Goal: Ask a question: Seek information or help from site administrators or community

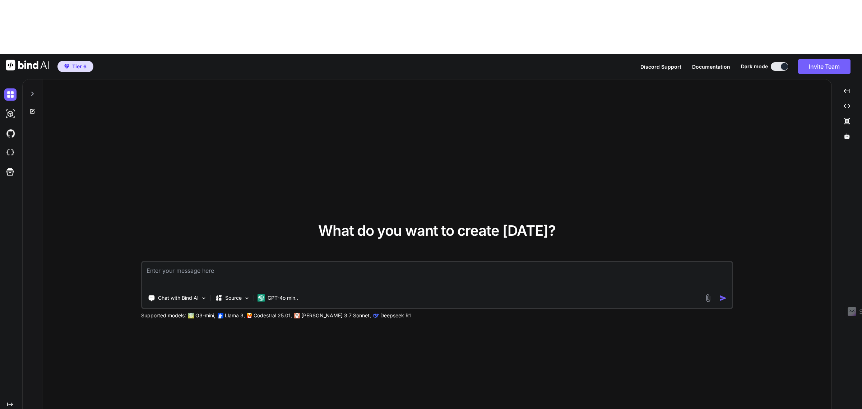
click at [35, 108] on div at bounding box center [32, 111] width 19 height 6
click at [34, 91] on icon at bounding box center [32, 94] width 6 height 6
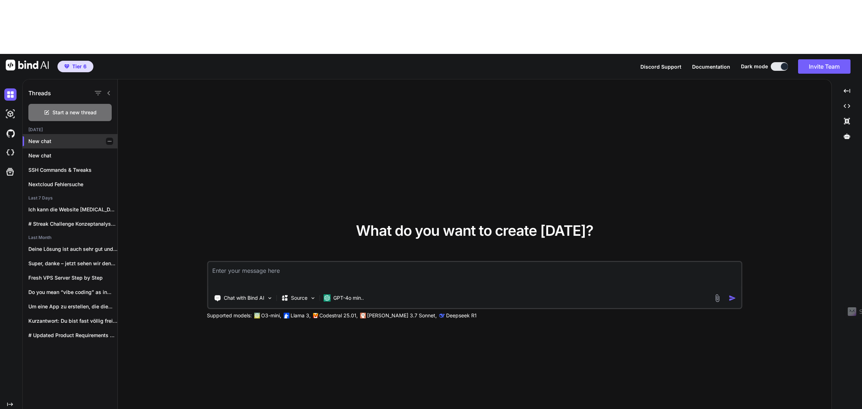
click at [47, 138] on p "New chat" at bounding box center [72, 141] width 89 height 7
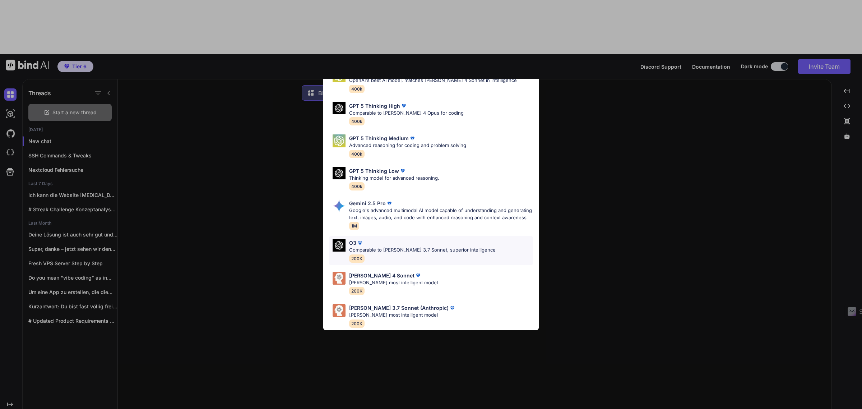
scroll to position [52, 0]
click at [366, 207] on p "Google's advanced multimodal AI model capable of understanding and generating t…" at bounding box center [441, 214] width 184 height 14
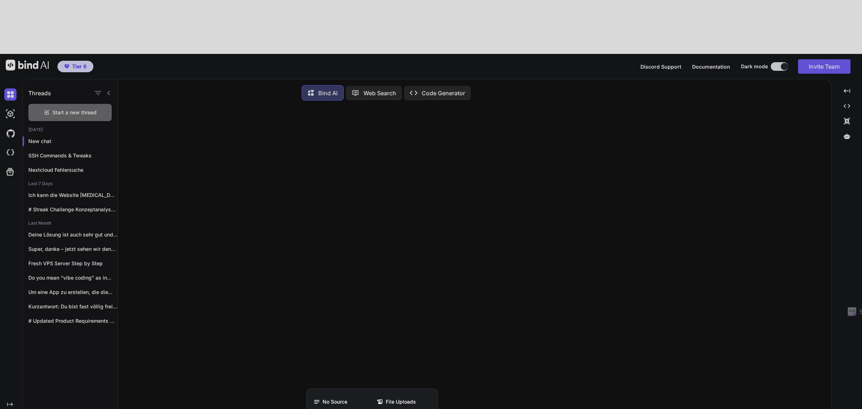
click at [338, 386] on div at bounding box center [431, 204] width 862 height 409
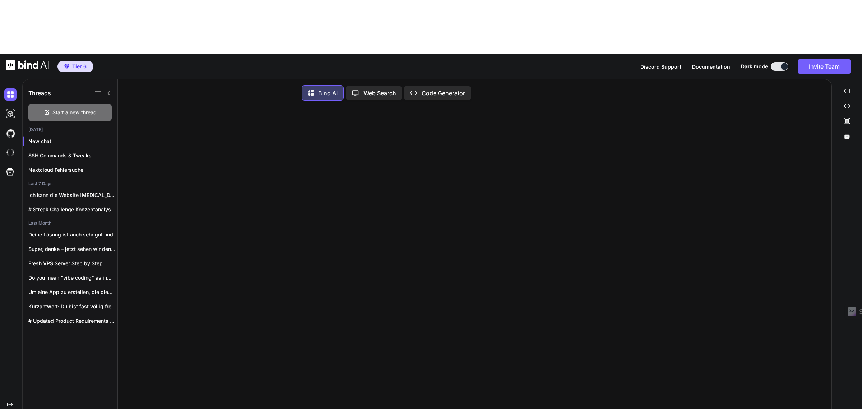
click at [49, 166] on p "Nextcloud Fehlersuche" at bounding box center [72, 169] width 89 height 7
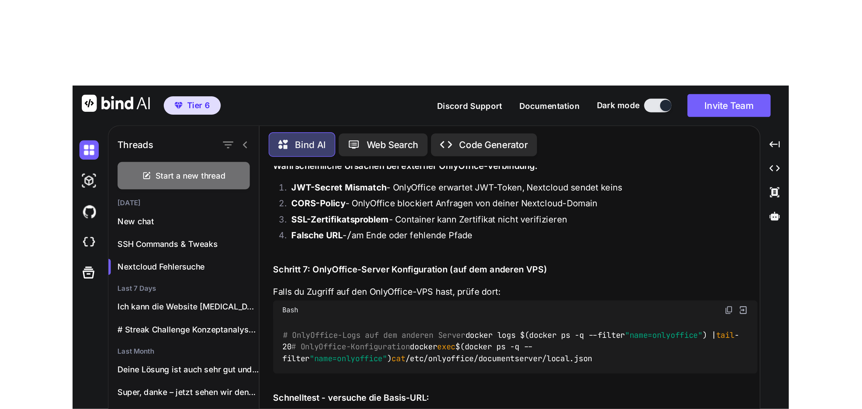
scroll to position [4825, 0]
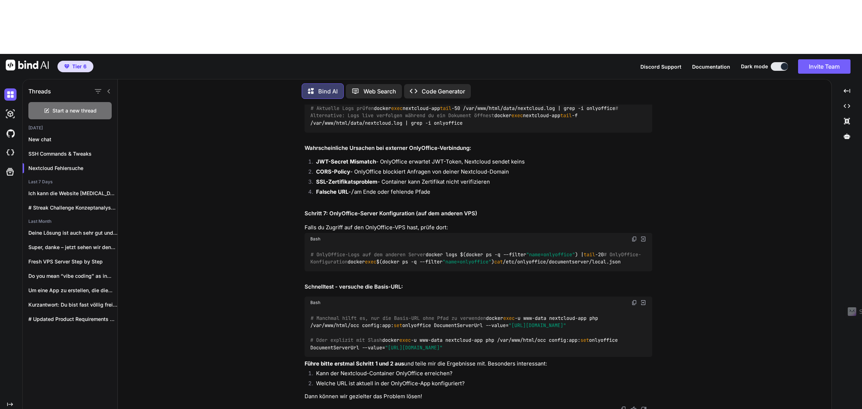
type textarea "x"
type textarea "I"
type textarea "x"
type textarea "Ic"
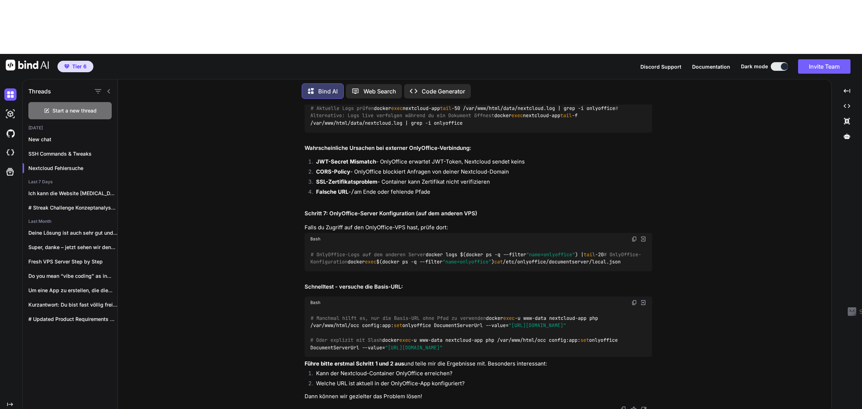
type textarea "x"
type textarea "Ich"
type textarea "x"
type textarea "Ich"
type textarea "x"
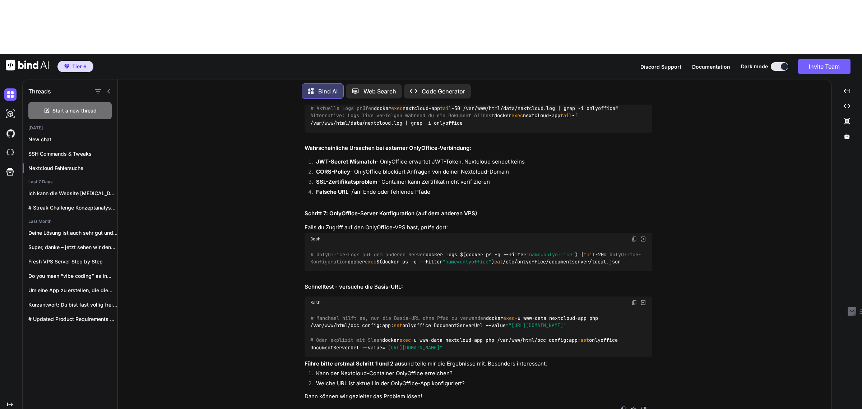
type textarea "Ich m"
type textarea "x"
type textarea "Ich mö"
type textarea "x"
type textarea "Ich möc"
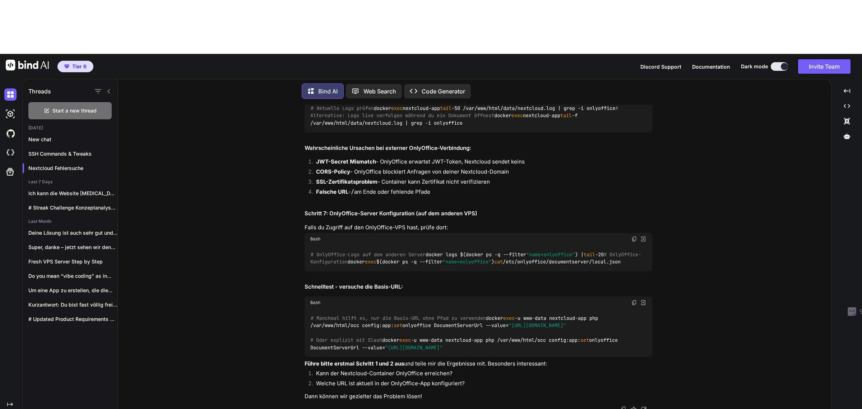
type textarea "x"
type textarea "Ich möch"
type textarea "x"
type textarea "Ich möcht"
type textarea "x"
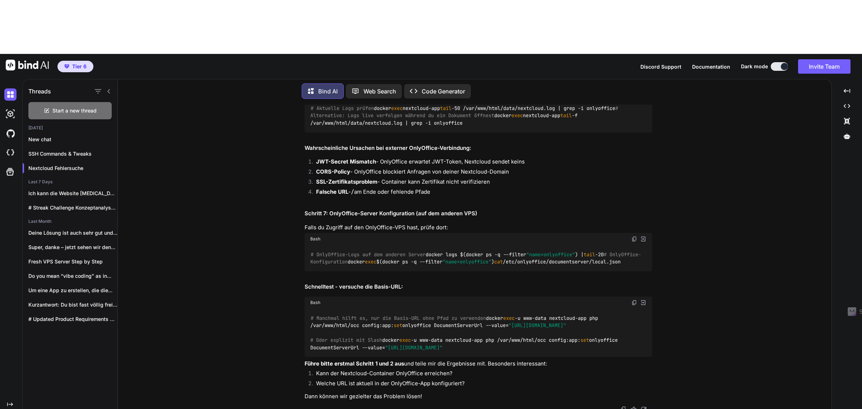
type textarea "Ich möchte"
type textarea "x"
type textarea "Ich möchte"
type textarea "x"
type textarea "Ich möchte a"
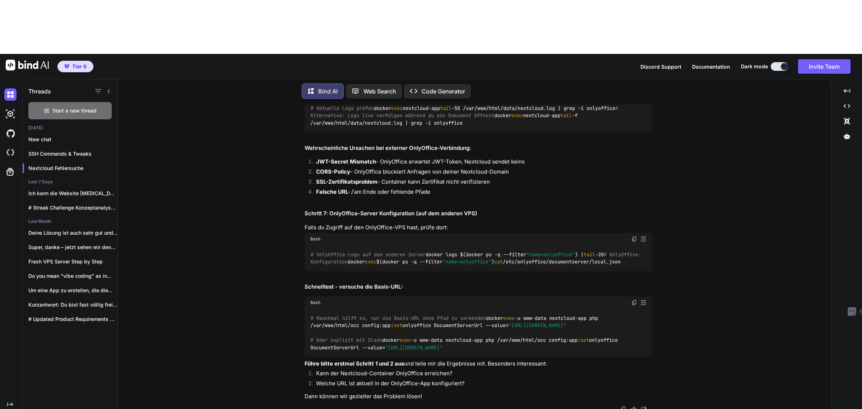
type textarea "x"
type textarea "Ich möchte au"
type textarea "x"
type textarea "Ich möchte auf"
type textarea "x"
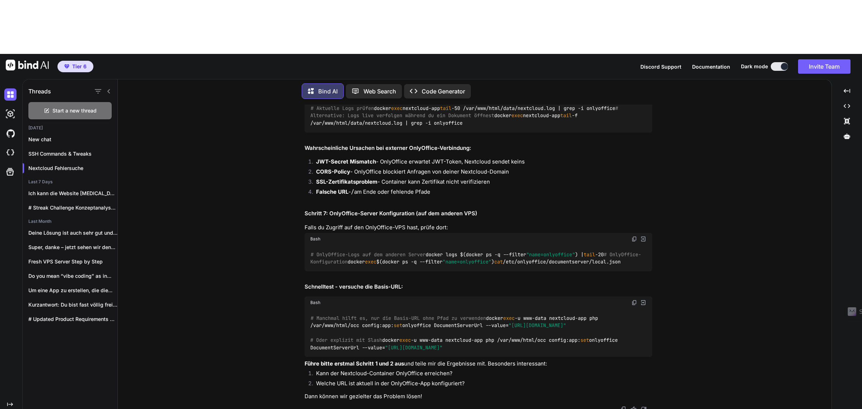
type textarea "Ich möchte auf"
type textarea "x"
type textarea "Ich möchte auf d"
type textarea "x"
type textarea "Ich möchte auf de"
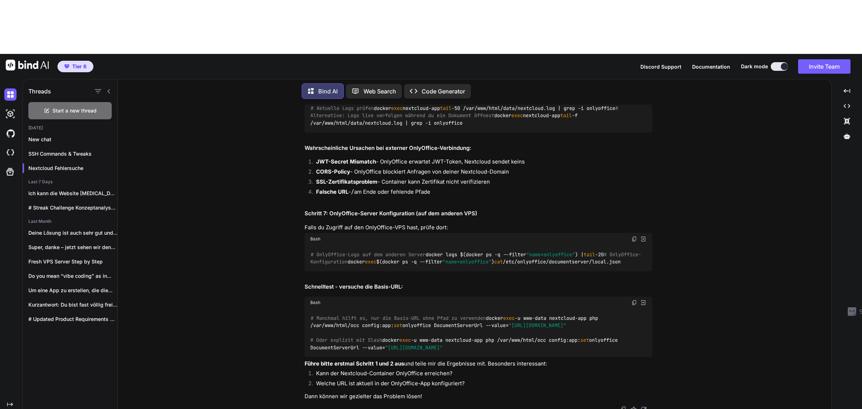
type textarea "x"
type textarea "Ich möchte auf der"
type textarea "x"
type textarea "Ich möchte auf der"
type textarea "x"
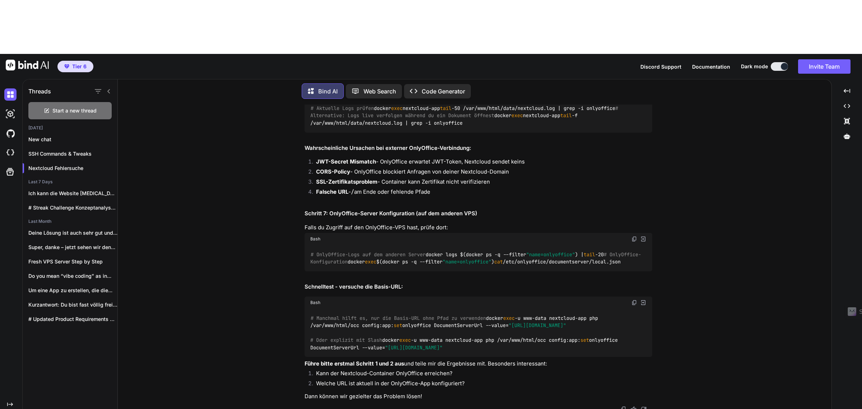
type textarea "Ich möchte auf der N"
type textarea "x"
type textarea "Ich möchte auf der Ne"
type textarea "x"
type textarea "Ich möchte auf der Nex"
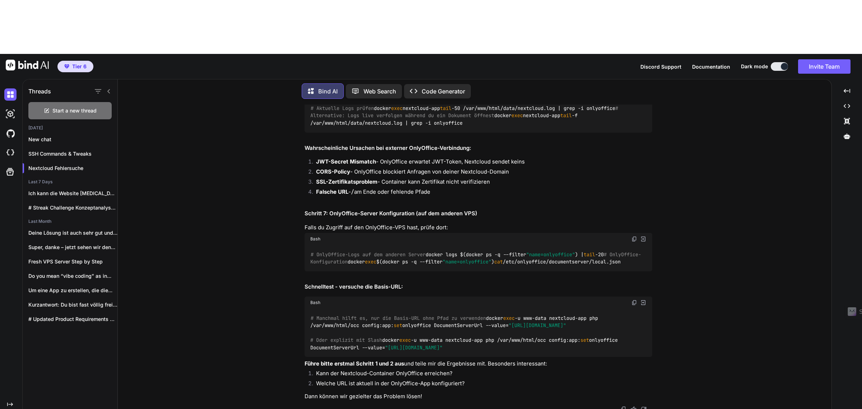
type textarea "x"
type textarea "Ich möchte auf der Next"
type textarea "x"
type textarea "Ich möchte auf der Nextc"
type textarea "x"
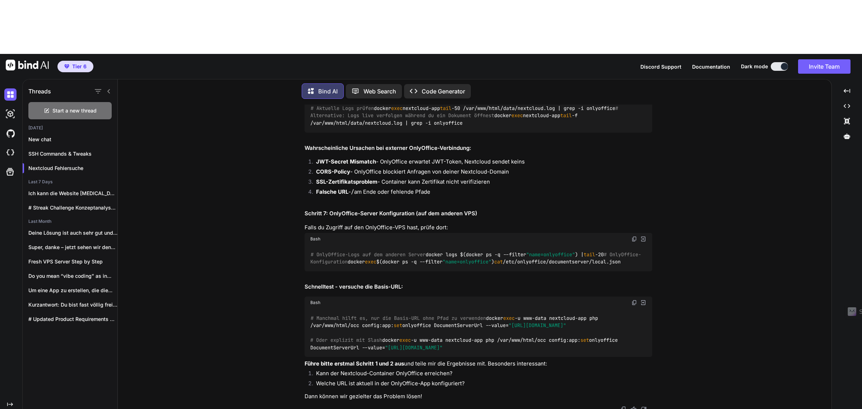
type textarea "Ich möchte auf der Nextcl"
type textarea "x"
type textarea "Ich möchte auf der Nextclo"
type textarea "x"
type textarea "Ich möchte auf der Nextclou"
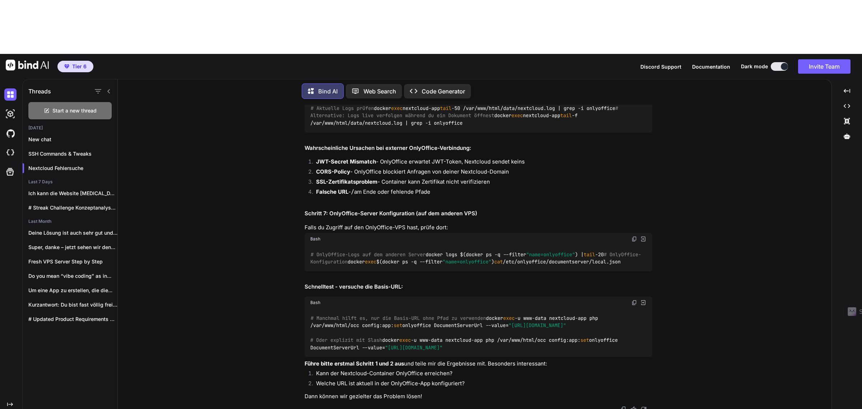
type textarea "x"
type textarea "Ich möchte auf der Nextcloud"
type textarea "x"
type textarea "Ich möchte auf der Nextcloud"
type textarea "x"
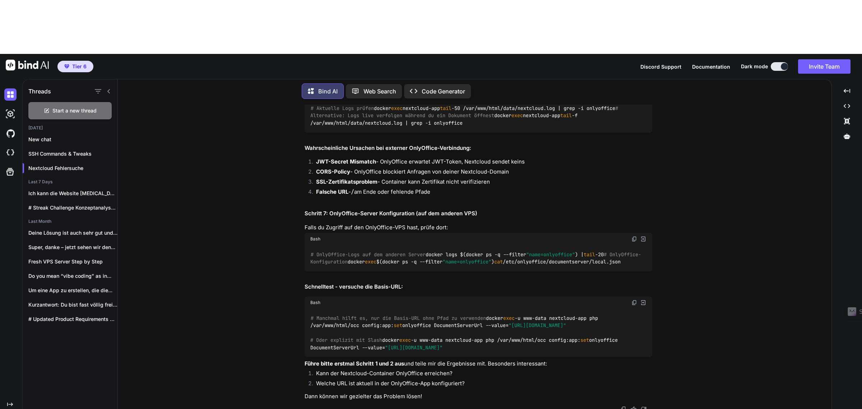
type textarea "Ich möchte auf der Nextcloud d"
type textarea "x"
type textarea "Ich möchte auf der Nextcloud de"
type textarea "x"
type textarea "Ich möchte auf der Nextcloud den"
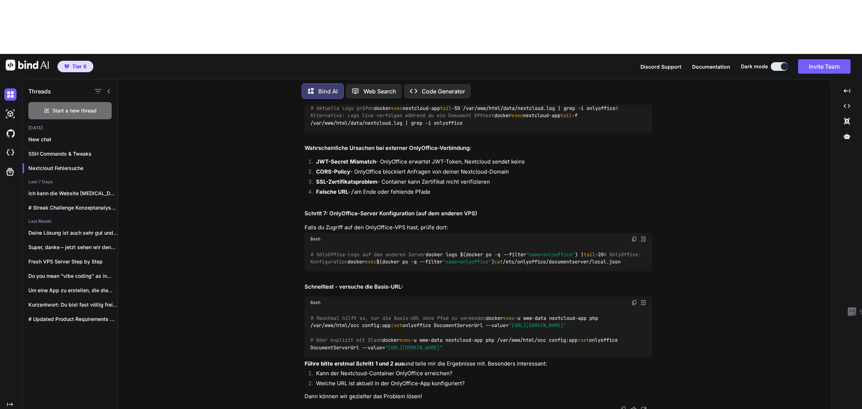
type textarea "x"
type textarea "Ich möchte auf der Nextcloud den"
type textarea "x"
type textarea "Ich möchte auf der Nextcloud den D"
type textarea "x"
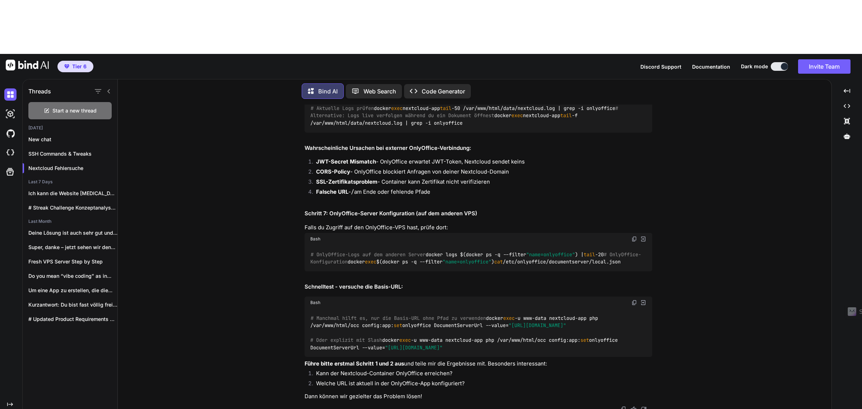
type textarea "Ich möchte auf der Nextcloud den De"
type textarea "x"
type textarea "Ich möchte auf der Nextcloud den Def"
type textarea "x"
type textarea "Ich möchte auf der Nextcloud den Defa"
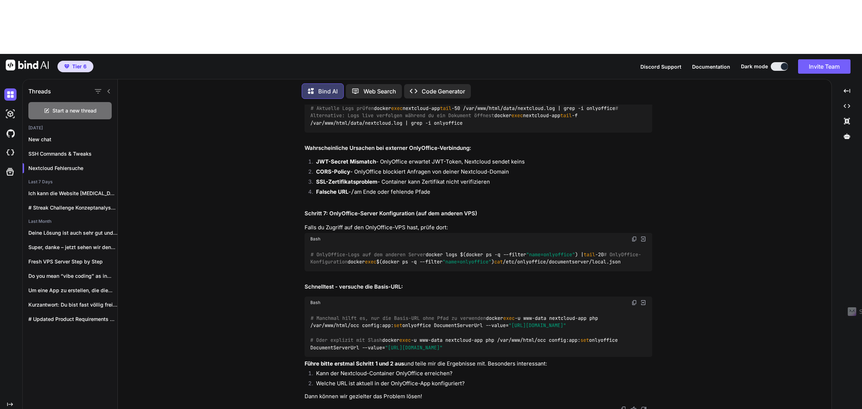
type textarea "x"
type textarea "Ich möchte auf der Nextcloud den Defau"
type textarea "x"
type textarea "Ich möchte auf der Nextcloud den Defaul"
type textarea "x"
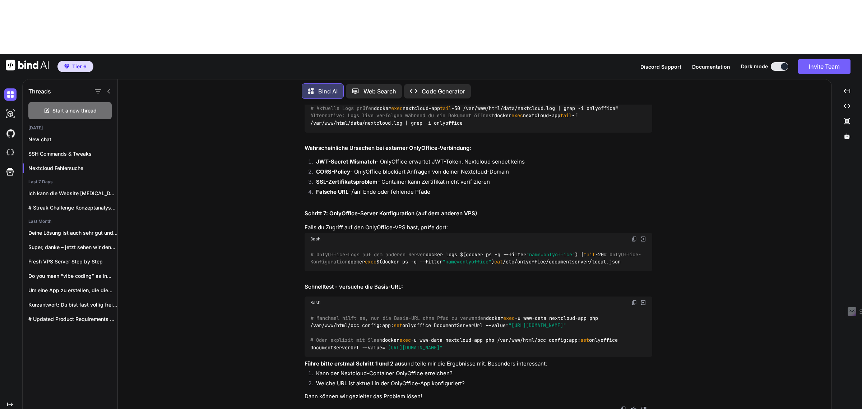
type textarea "Ich möchte auf der Nextcloud den Default"
type textarea "x"
type textarea "Ich möchte auf der Nextcloud den Default"
type textarea "x"
type textarea "Ich möchte auf der Nextcloud den Default O"
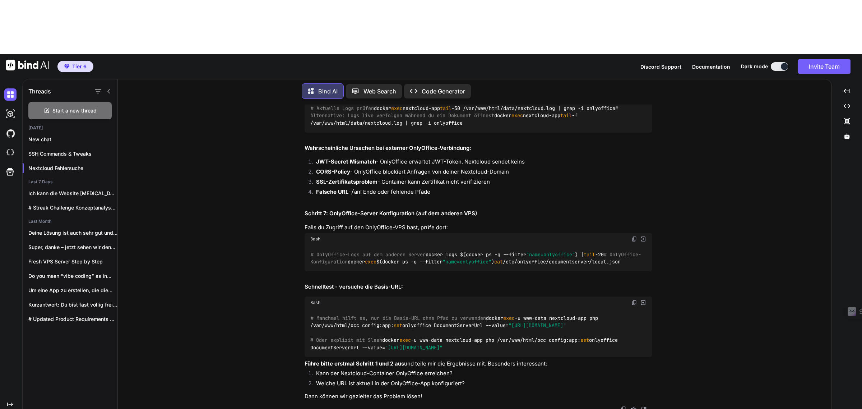
type textarea "x"
type textarea "Ich möchte auf der Nextcloud den Default Or"
type textarea "x"
type textarea "Ich möchte auf der Nextcloud den Default Ord"
type textarea "x"
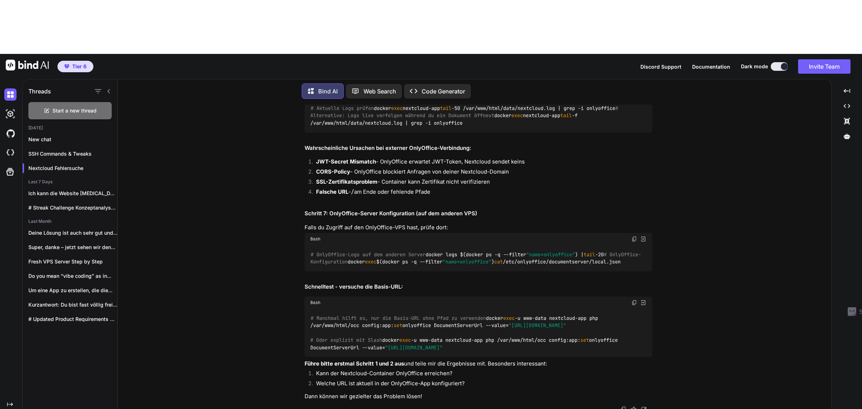
type textarea "Ich möchte auf der Nextcloud den Default Or"
type textarea "x"
type textarea "Ich möchte auf der Nextcloud den Default O"
type textarea "x"
type textarea "Ich möchte auf der Nextcloud den Default"
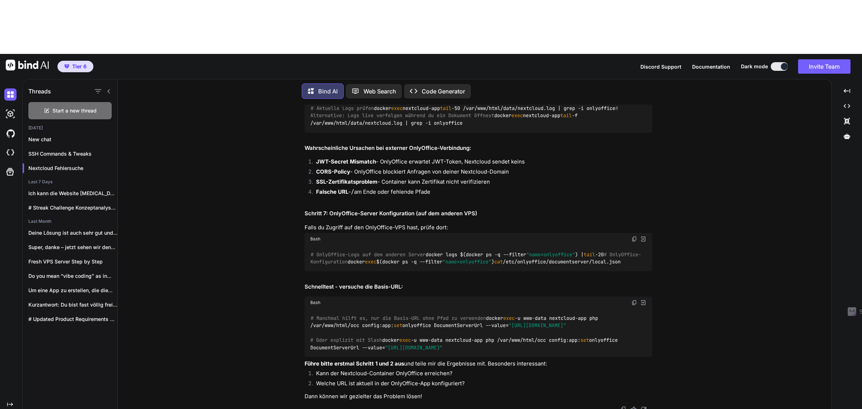
type textarea "x"
type textarea "Ich möchte auf der Nextcloud den Default f"
type textarea "x"
type textarea "Ich möchte auf der Nextcloud den Default fi"
type textarea "x"
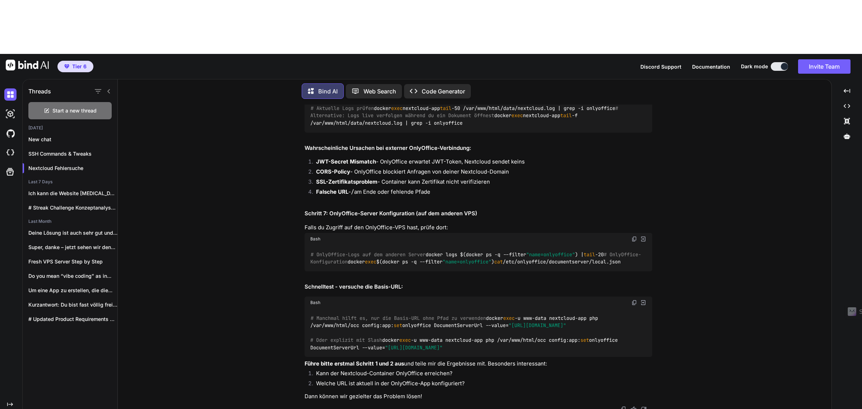
type textarea "Ich möchte auf der Nextcloud den Default fil"
type textarea "x"
type textarea "Ich möchte auf der Nextcloud den Default file"
drag, startPoint x: 437, startPoint y: 364, endPoint x: 438, endPoint y: 370, distance: 6.3
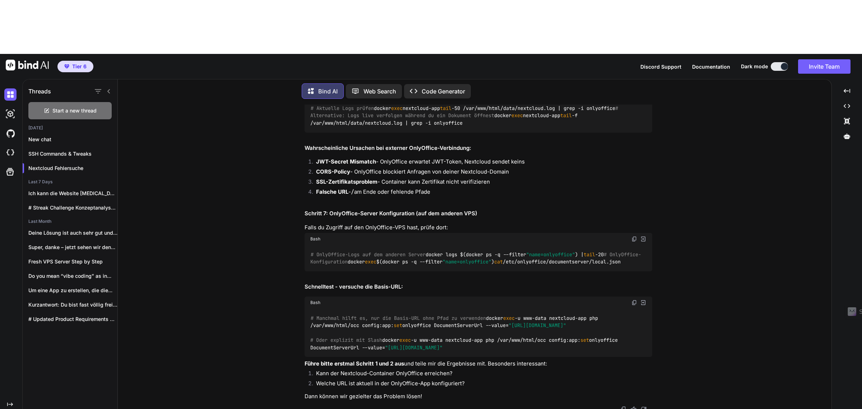
type textarea "x"
type textarea "Ich möchte auf der Nextcloud den Default fil"
type textarea "x"
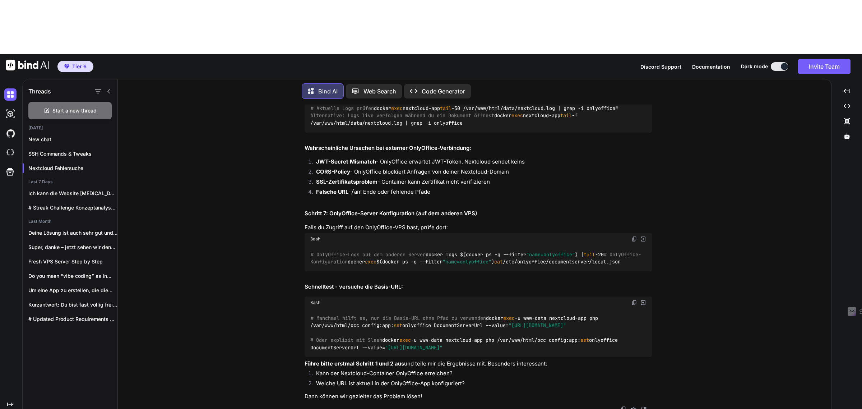
type textarea "Ich möchte auf der Nextcloud den Default fi"
type textarea "x"
type textarea "Ich möchte auf der Nextcloud den Default f"
type textarea "x"
type textarea "Ich möchte auf der Nextcloud den Default"
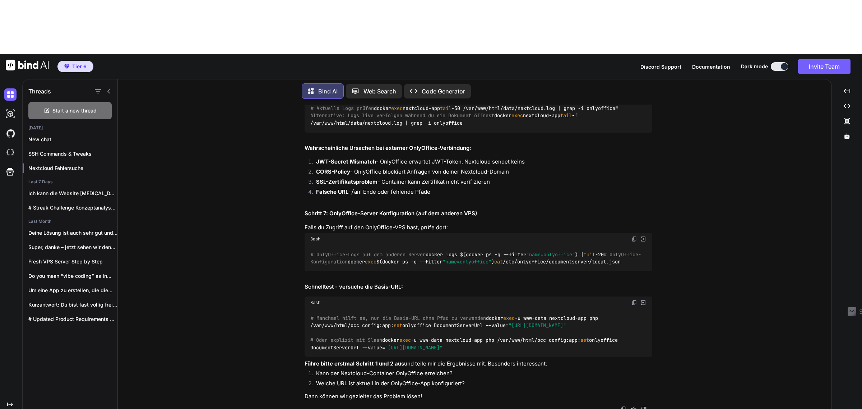
type textarea "x"
type textarea "Ich möchte auf der Nextcloud den Default"
type textarea "x"
type textarea "Ich möchte auf der Nextcloud den Defaul"
type textarea "x"
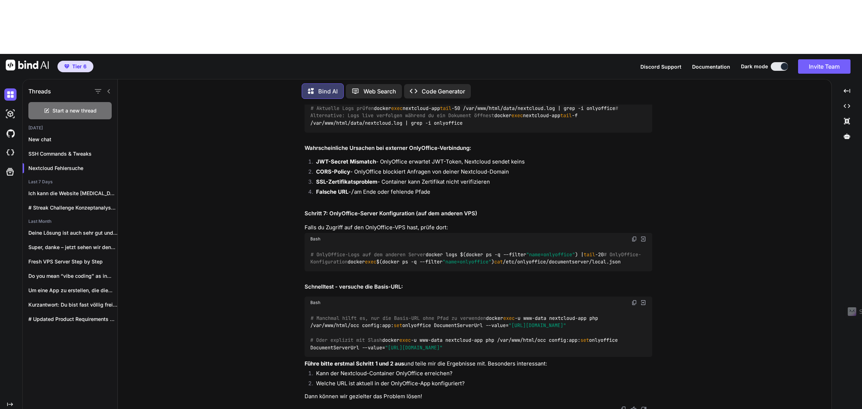
type textarea "Ich möchte auf der Nextcloud den Defau"
type textarea "x"
type textarea "Ich möchte auf der Nextcloud den Defa"
type textarea "x"
type textarea "Ich möchte auf der Nextcloud den Def"
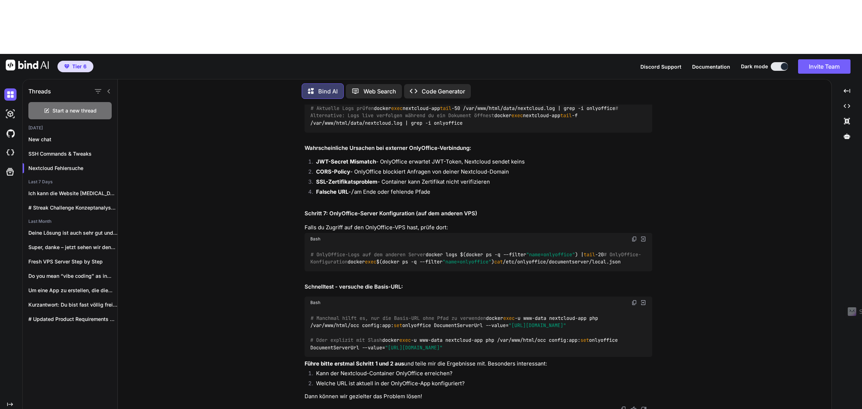
type textarea "x"
type textarea "Ich möchte auf der Nextcloud den De"
type textarea "x"
type textarea "Ich möchte auf der Nextcloud den D"
type textarea "x"
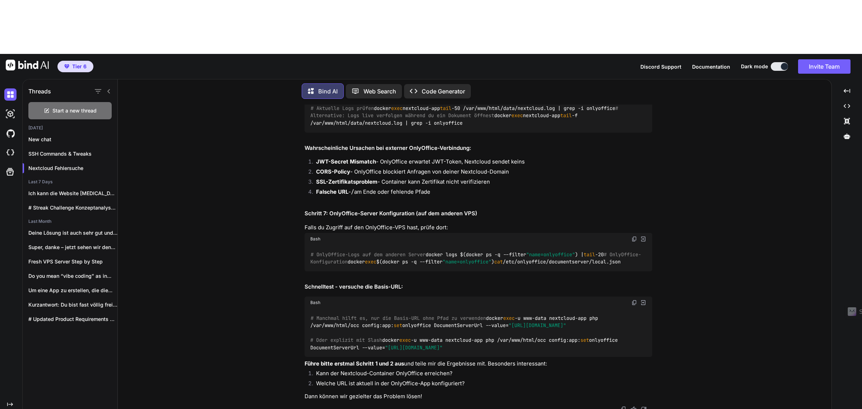
type textarea "Ich möchte auf der Nextcloud den"
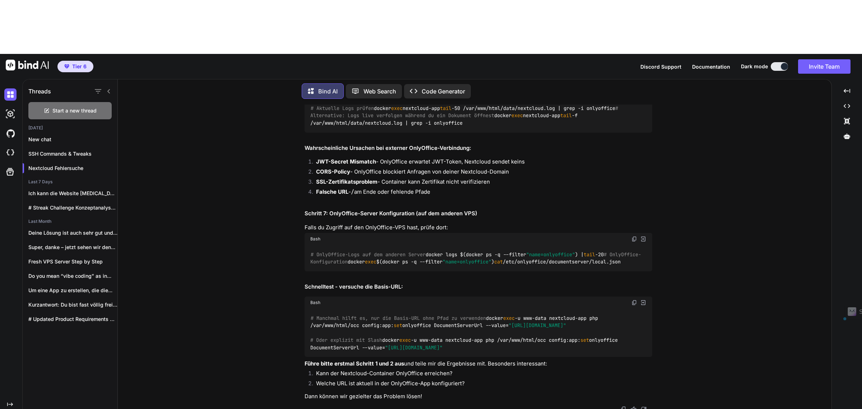
type textarea "x"
type textarea "Ich möchte auf der Nextcloud d"
type textarea "x"
type textarea "Ich möchte auf der Nextcloud die"
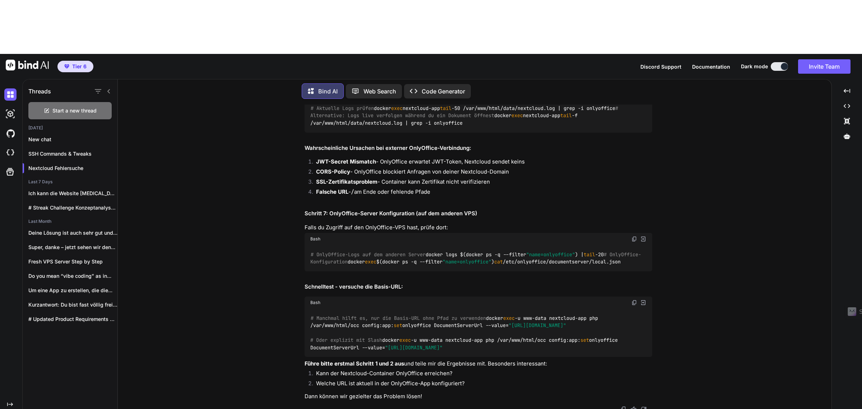
type textarea "x"
type textarea "Ich möchte auf der Nextcloud die"
type textarea "x"
type textarea "Ich möchte auf der Nextcloud die d"
type textarea "x"
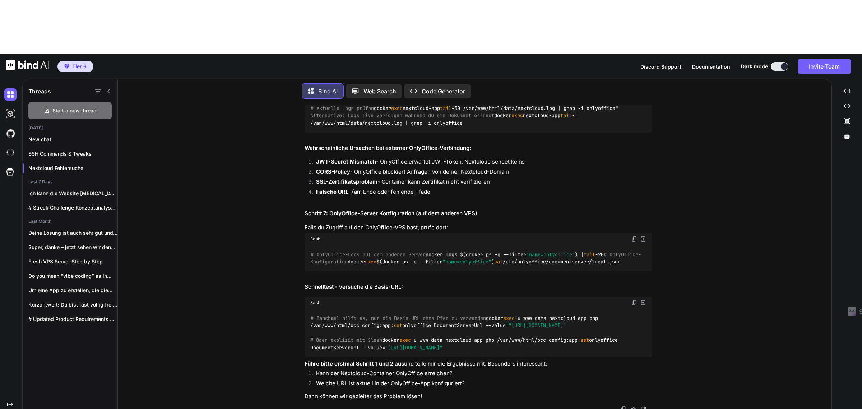
type textarea "Ich möchte auf der Nextcloud die de"
type textarea "x"
type textarea "Ich möchte auf der Nextcloud die der"
type textarea "x"
type textarea "Ich möchte auf der Nextcloud die de"
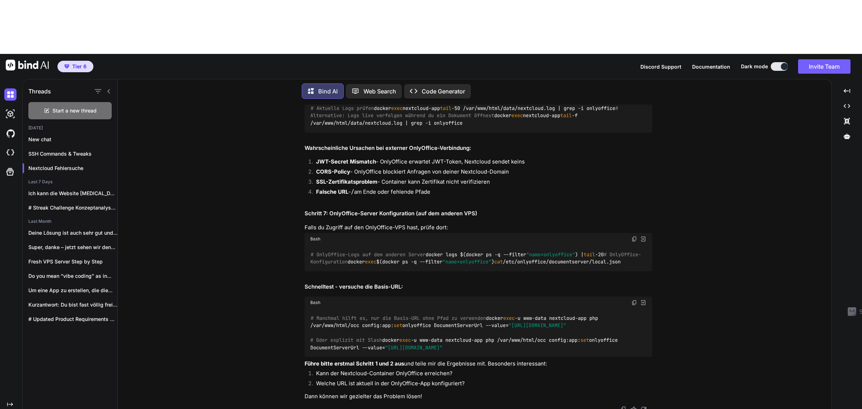
type textarea "x"
type textarea "Ich möchte auf der Nextcloud die d"
type textarea "x"
type textarea "Ich möchte auf der Nextcloud die"
type textarea "x"
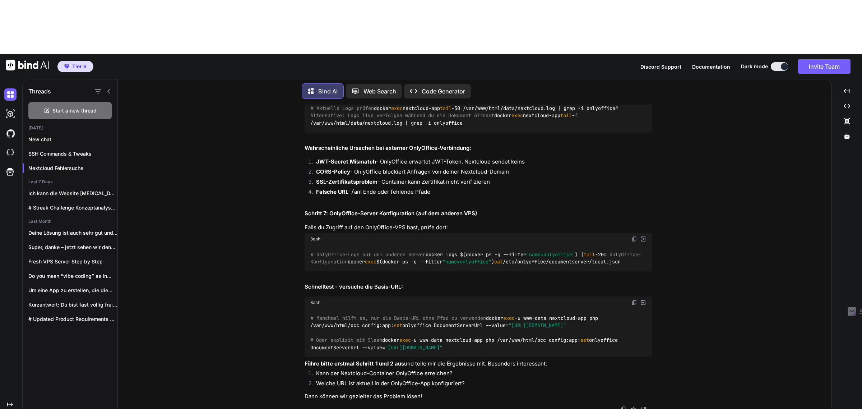
type textarea "Ich möchte auf der Nextcloud die ""
type textarea "x"
type textarea "Ich möchte auf der Nextcloud die "d"
type textarea "x"
type textarea "Ich möchte auf der Nextcloud die "de"
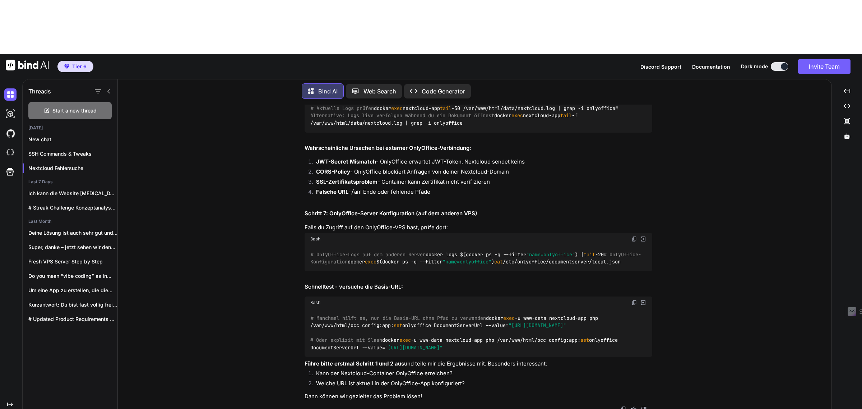
type textarea "x"
type textarea "Ich möchte auf der Nextcloud die "def"
type textarea "x"
type textarea "Ich möchte auf der Nextcloud die "defa"
type textarea "x"
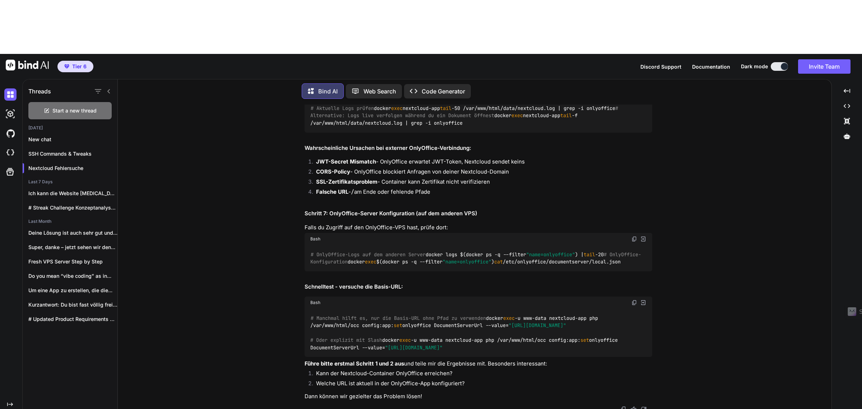
type textarea "Ich möchte auf der Nextcloud die "defau"
type textarea "x"
type textarea "Ich möchte auf der Nextcloud die "defaul"
type textarea "x"
type textarea "Ich möchte auf der Nextcloud die "default"
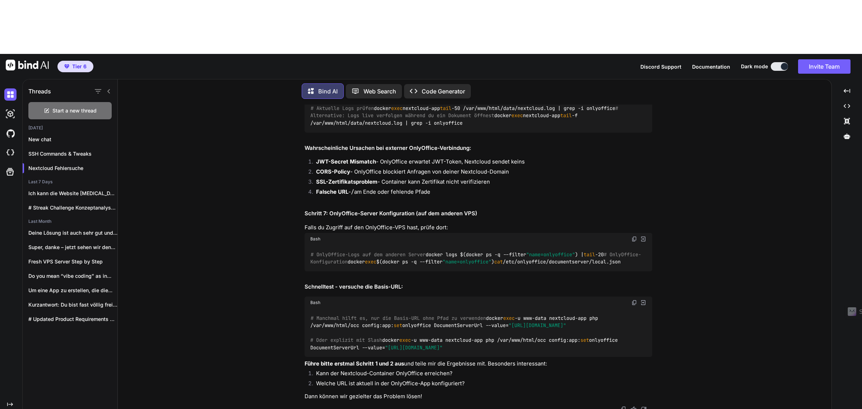
type textarea "x"
type textarea "Ich möchte auf der Nextcloud die "default"
type textarea "x"
type textarea "Ich möchte auf der Nextcloud die "default f"
type textarea "x"
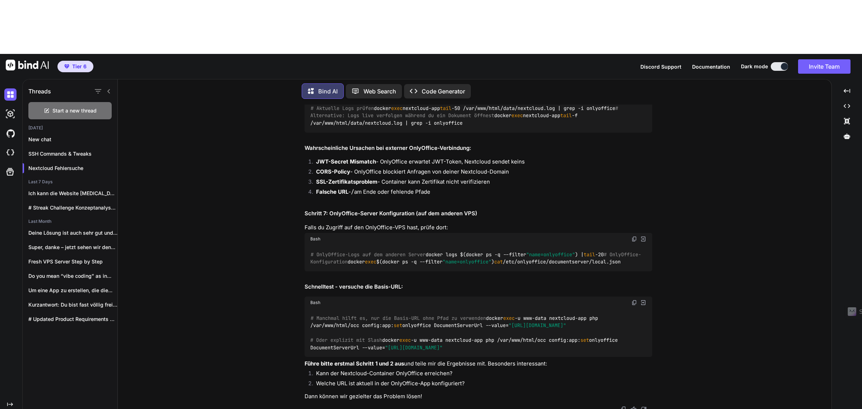
type textarea "Ich möchte auf der Nextcloud die "default fi"
type textarea "x"
type textarea "Ich möchte auf der Nextcloud die "default fil"
type textarea "x"
type textarea "Ich möchte auf der Nextcloud die "default file"
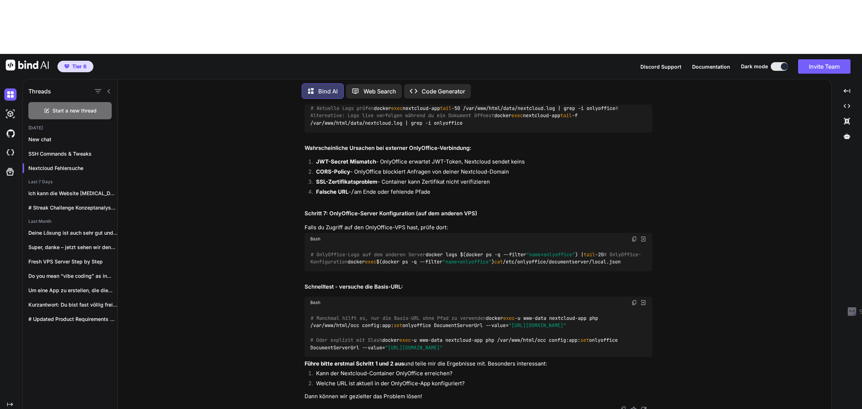
type textarea "x"
type textarea "Ich möchte auf der Nextcloud die "default files"
type textarea "x"
type textarea "Ich möchte auf der Nextcloud die "default files""
type textarea "x"
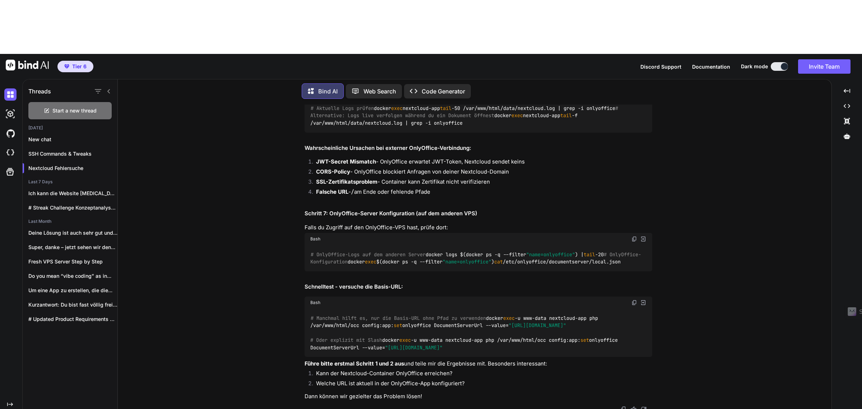
type textarea "Ich möchte auf der Nextcloud die "default files""
type textarea "x"
type textarea "Ich möchte auf der Nextcloud die "default files" ä"
type textarea "x"
type textarea "Ich möchte auf der Nextcloud die "default files" än"
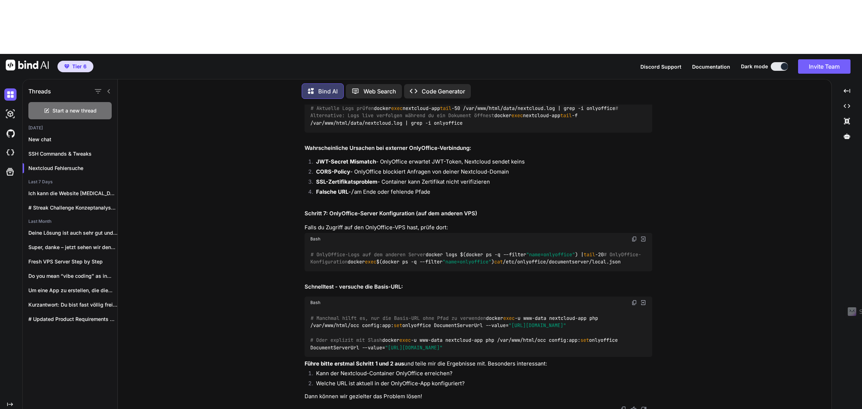
type textarea "x"
type textarea "Ich möchte auf der Nextcloud die "default files" änd"
type textarea "x"
type textarea "Ich möchte auf der Nextcloud die "default files" ände"
type textarea "x"
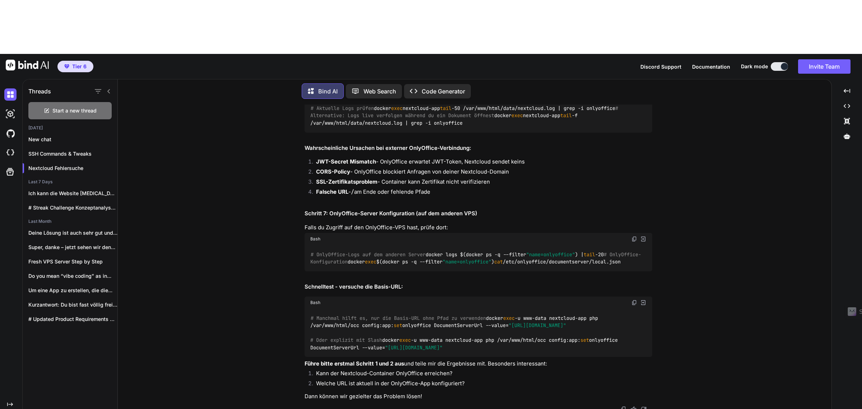
type textarea "Ich möchte auf der Nextcloud die "default files" änder"
type textarea "x"
type textarea "Ich möchte auf der Nextcloud die "default files" ändern"
type textarea "x"
type textarea "Ich möchte auf der Nextcloud die "default files" ändern,"
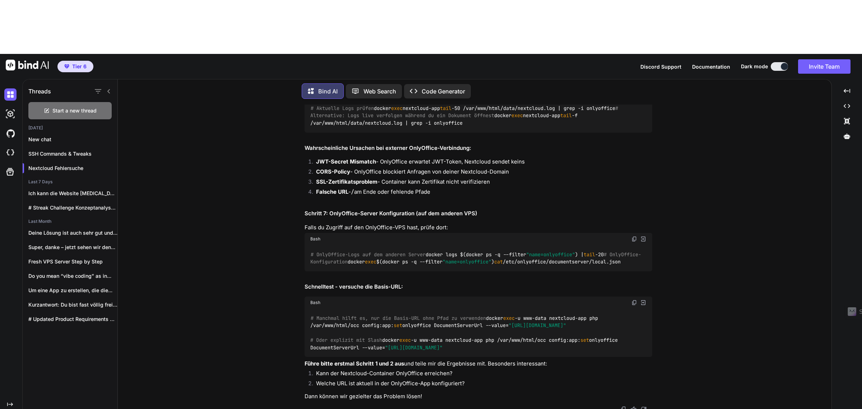
type textarea "x"
type textarea "Ich möchte auf der Nextcloud die "default files" ändern,"
type textarea "x"
type textarea "Ich möchte auf der Nextcloud die "default files" ändern, s"
type textarea "x"
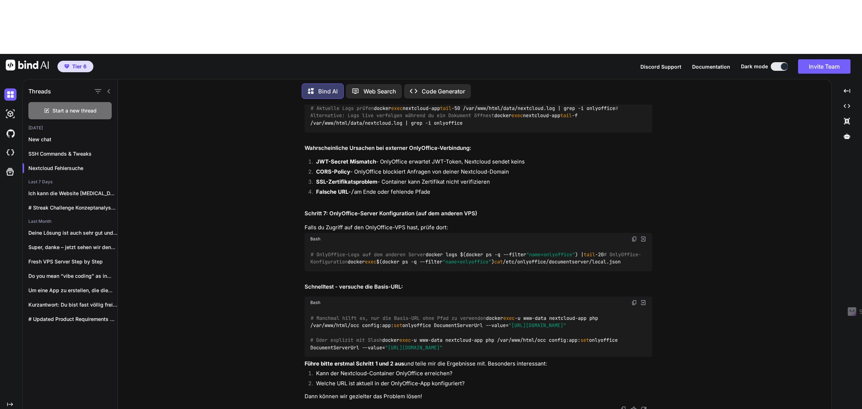
type textarea "Ich möchte auf der Nextcloud die "default files" ändern, so"
type textarea "x"
type textarea "Ich möchte auf der Nextcloud die "default files" ändern, so"
type textarea "x"
type textarea "Ich möchte auf der Nextcloud die "default files" ändern, so d"
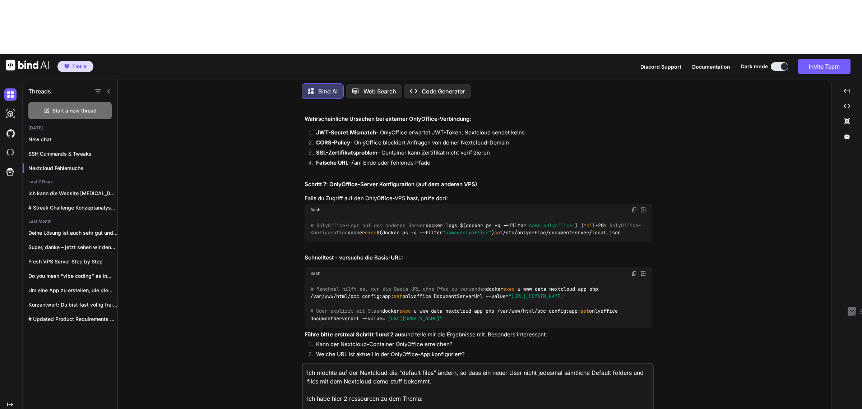
click at [454, 364] on textarea "Ich möchte auf der Nextcloud die "default files" ändern, so dass ein neuer User…" at bounding box center [478, 392] width 350 height 56
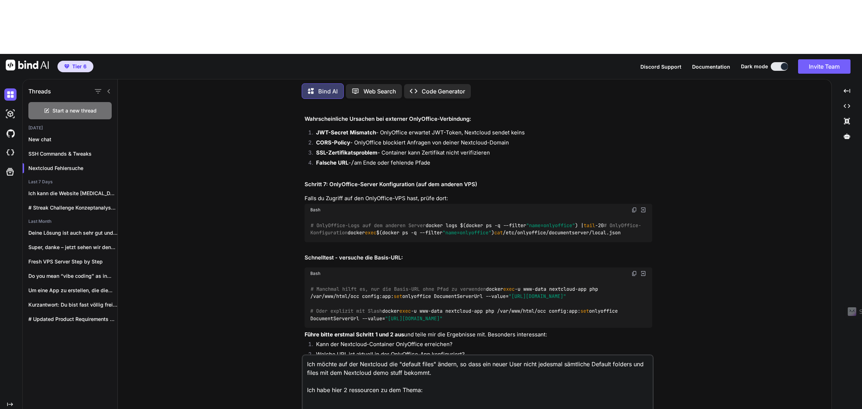
paste textarea "[URL][DOMAIN_NAME]"
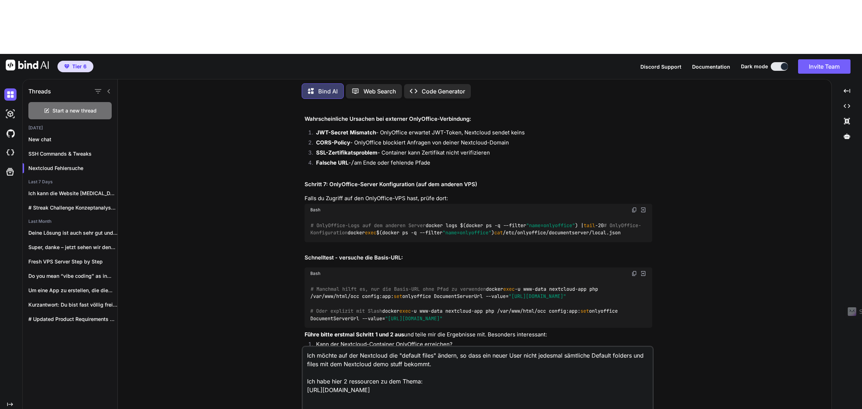
click at [321, 348] on textarea "Ich möchte auf der Nextcloud die "default files" ändern, so dass ein neuer User…" at bounding box center [478, 383] width 350 height 73
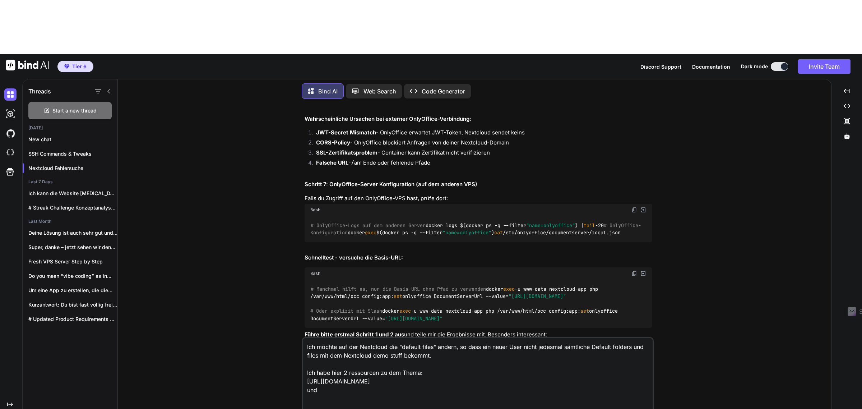
paste textarea "[URL][DOMAIN_NAME]"
click at [477, 357] on textarea "Ich möchte auf der Nextcloud die "default files" ändern, so dass ein neuer User…" at bounding box center [478, 379] width 350 height 82
click at [447, 363] on textarea "Ich möchte auf der Nextcloud die "default files" ändern, so dass ein neuer User…" at bounding box center [478, 379] width 350 height 82
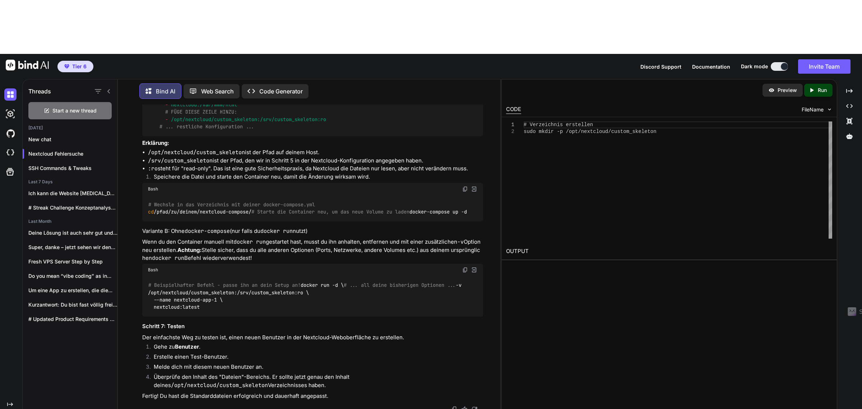
scroll to position [6189, 0]
